Goal: Find specific page/section: Find specific page/section

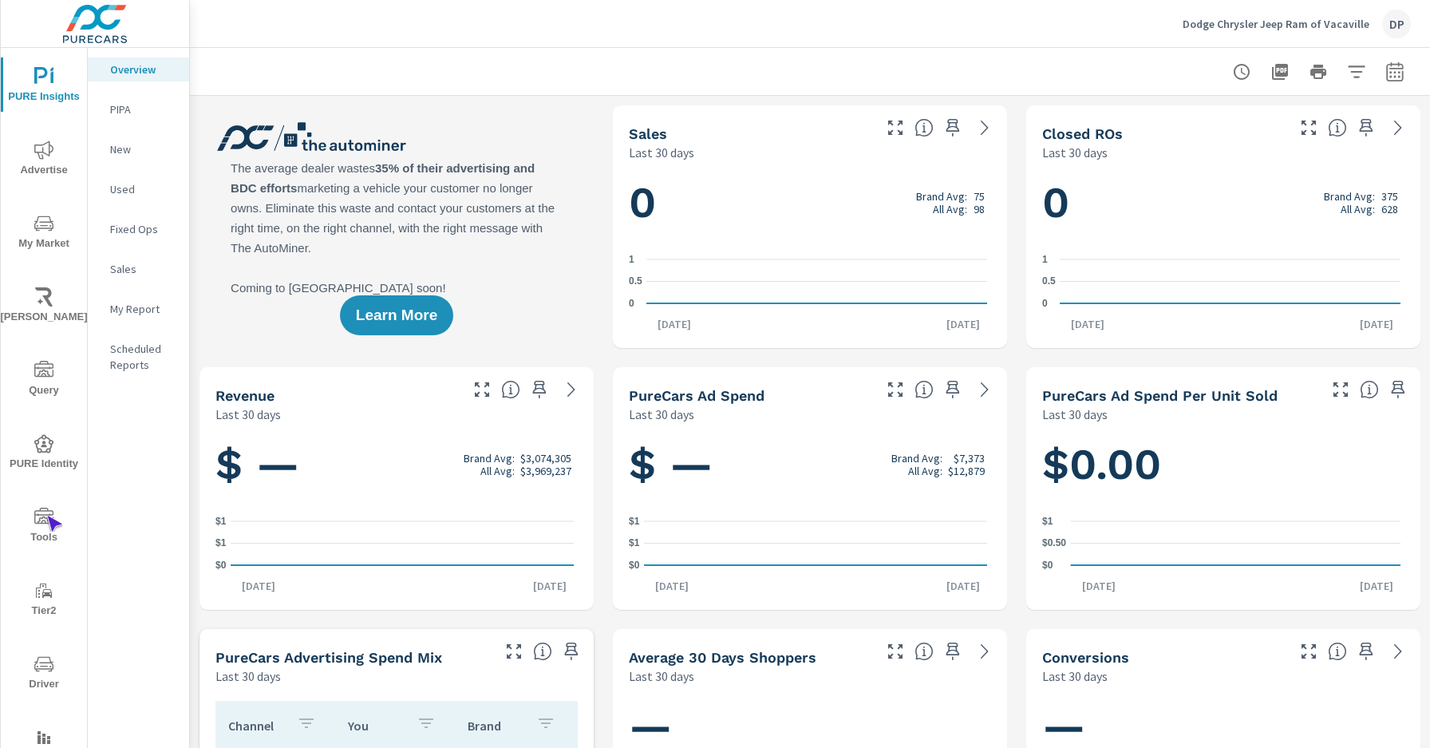
click at [46, 516] on icon "nav menu" at bounding box center [43, 516] width 19 height 16
